Goal: Task Accomplishment & Management: Manage account settings

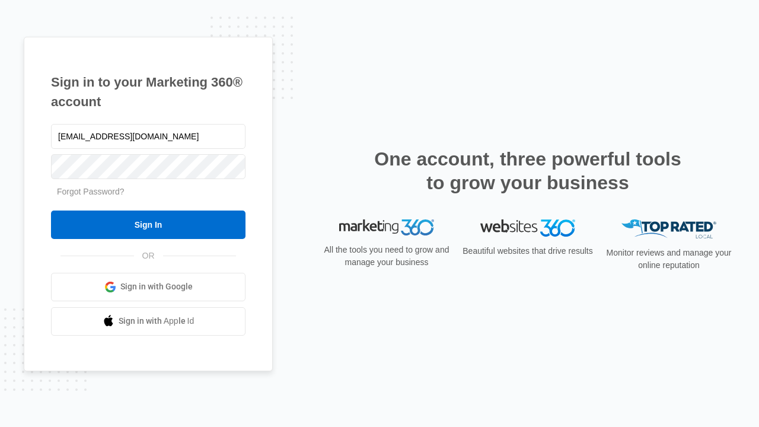
type input "dankie614@gmail.com"
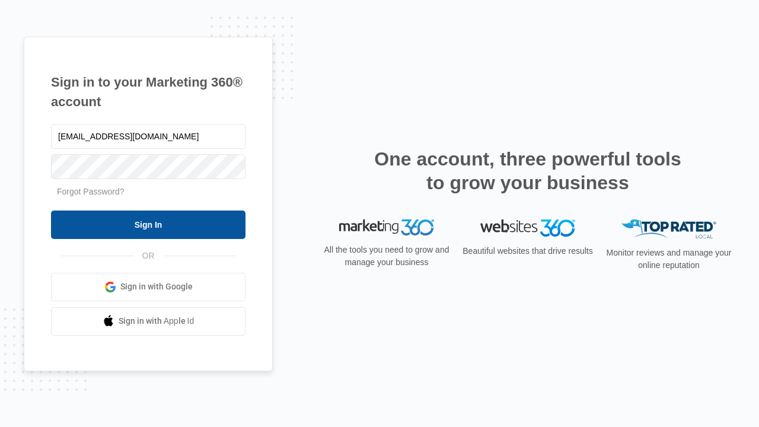
click at [148, 224] on input "Sign In" at bounding box center [148, 225] width 195 height 28
